Goal: Navigation & Orientation: Find specific page/section

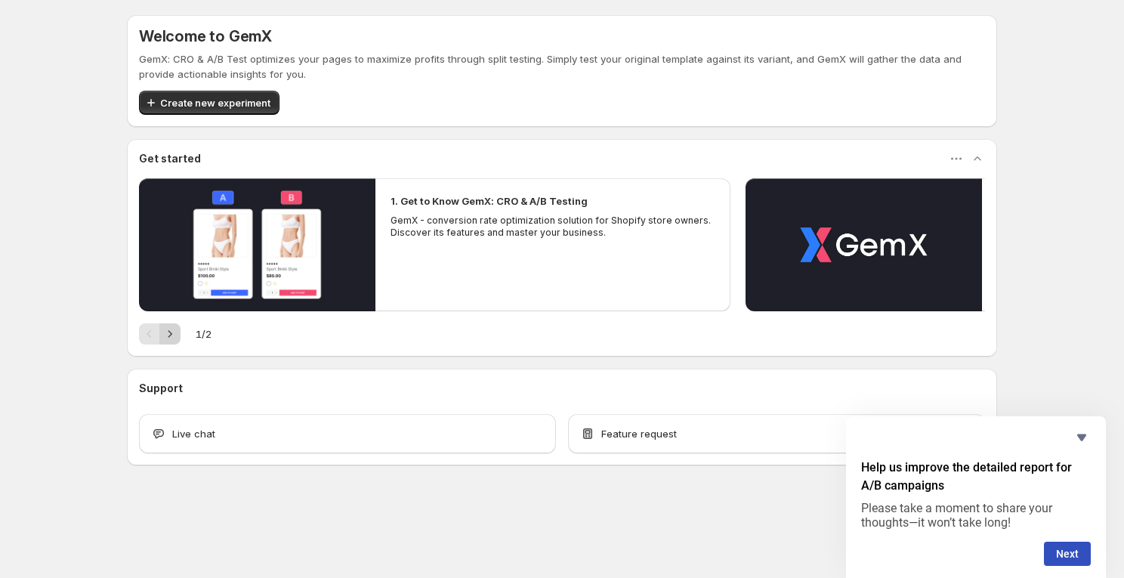
click at [175, 336] on icon "Next" at bounding box center [169, 333] width 15 height 15
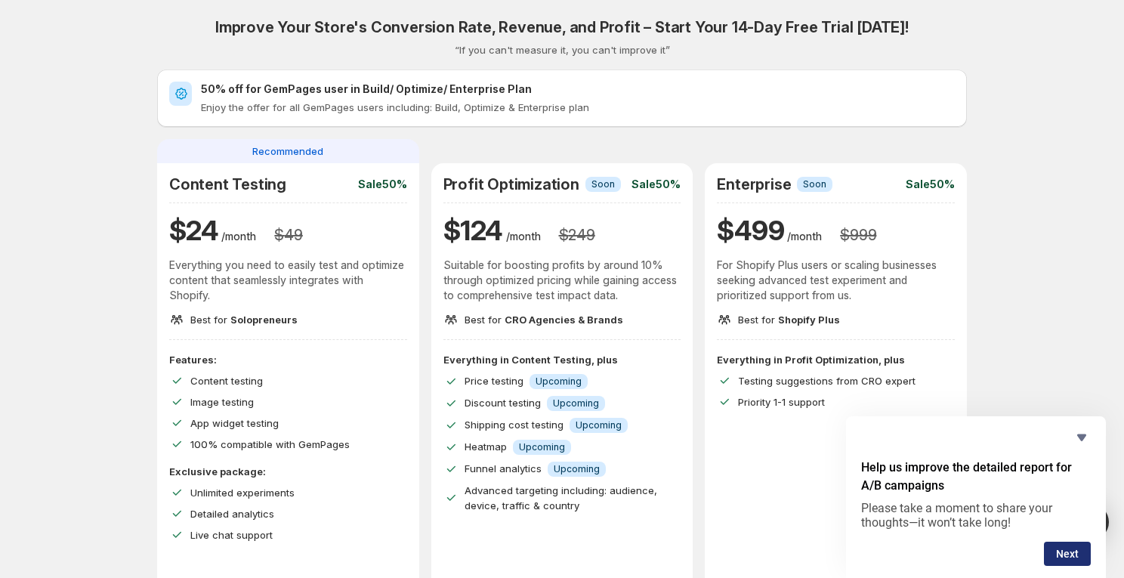
click at [1065, 544] on button "Next" at bounding box center [1067, 554] width 47 height 24
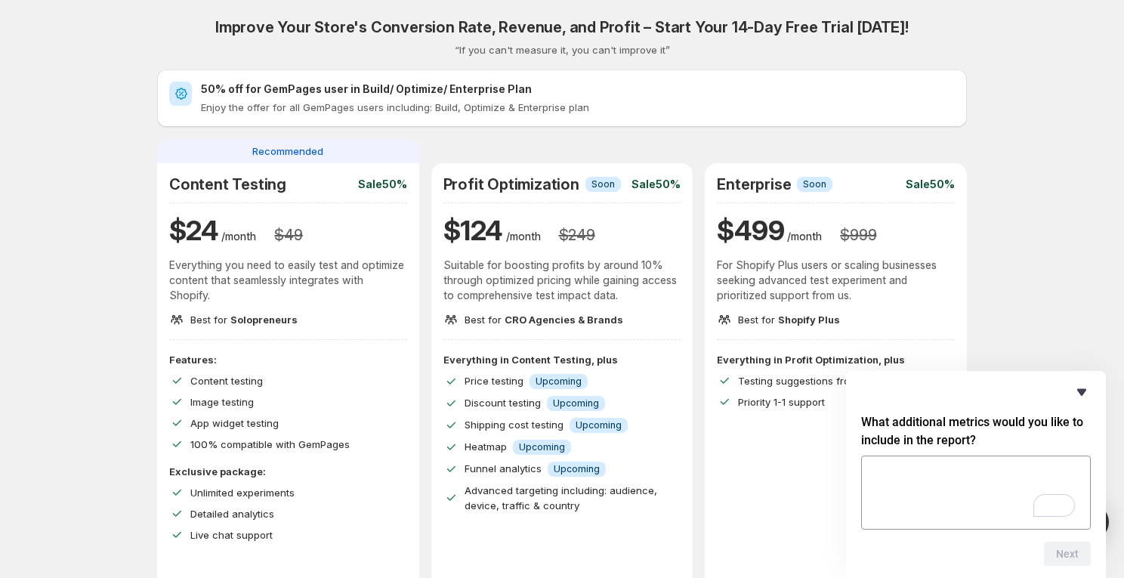
click at [1080, 395] on icon "Hide survey" at bounding box center [1082, 392] width 18 height 18
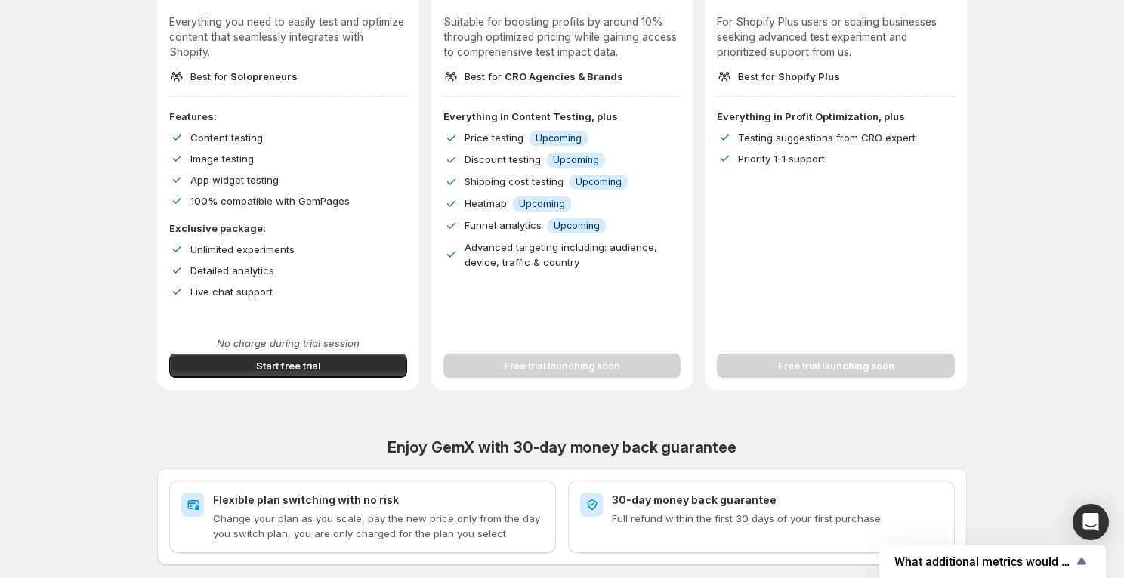
scroll to position [564, 0]
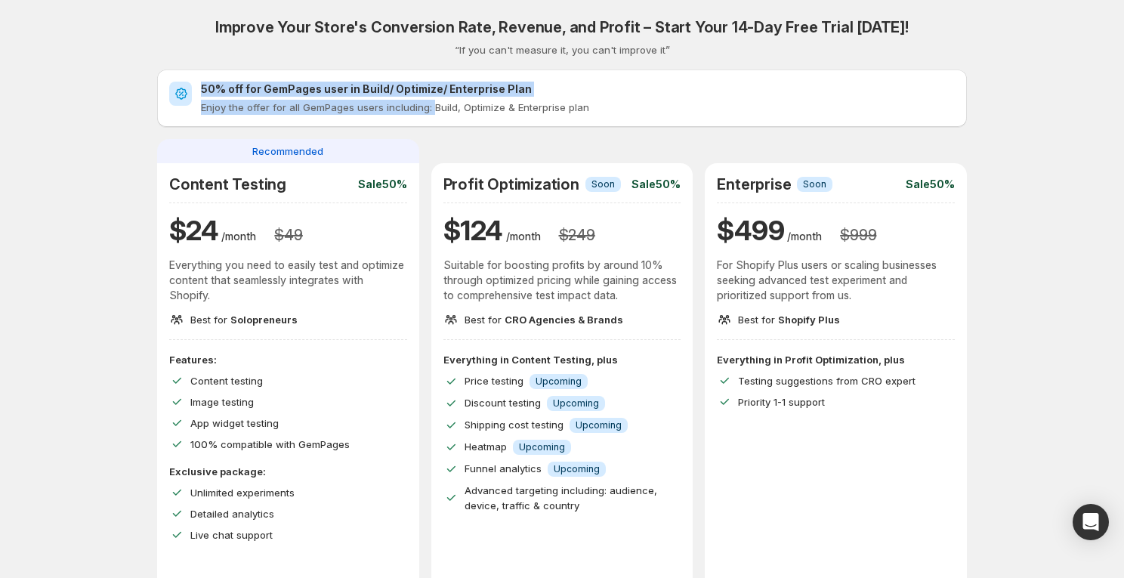
drag, startPoint x: 196, startPoint y: 90, endPoint x: 428, endPoint y: 111, distance: 232.1
click at [429, 111] on div "50% off for GemPages user in Build/ Optimize/ Enterprise Plan Enjoy the offer f…" at bounding box center [562, 98] width 786 height 33
click at [428, 111] on p "Enjoy the offer for all GemPages users including: Build, Optimize & Enterprise …" at bounding box center [578, 107] width 754 height 15
